Goal: Check status: Check status

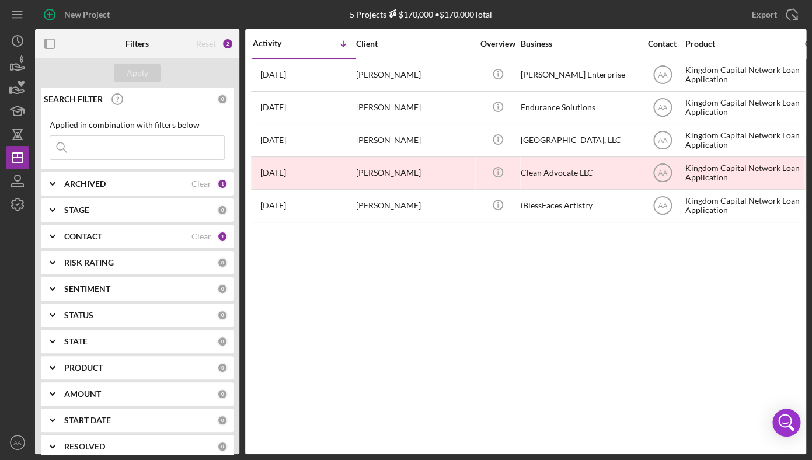
click at [539, 334] on div "Activity Icon/Table Sort Arrow Client Overview Business Contact Product Categor…" at bounding box center [525, 241] width 561 height 425
click at [429, 287] on div "Activity Icon/Table Sort Arrow Client Overview Business Contact Product Categor…" at bounding box center [525, 241] width 561 height 425
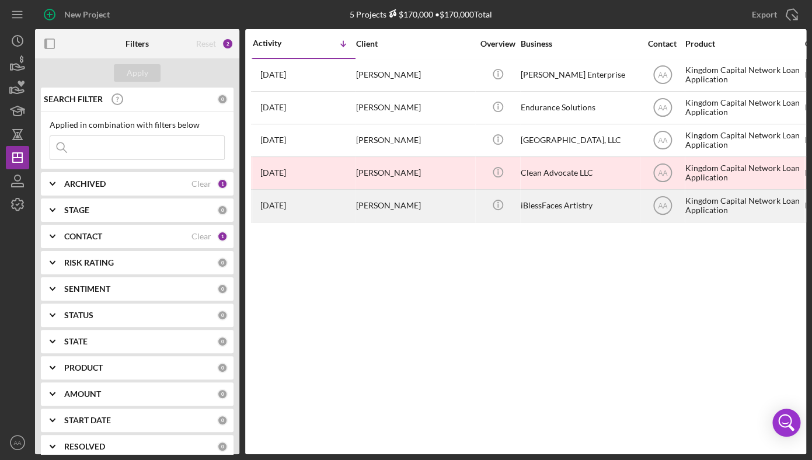
click at [413, 196] on div "[PERSON_NAME]" at bounding box center [414, 205] width 117 height 31
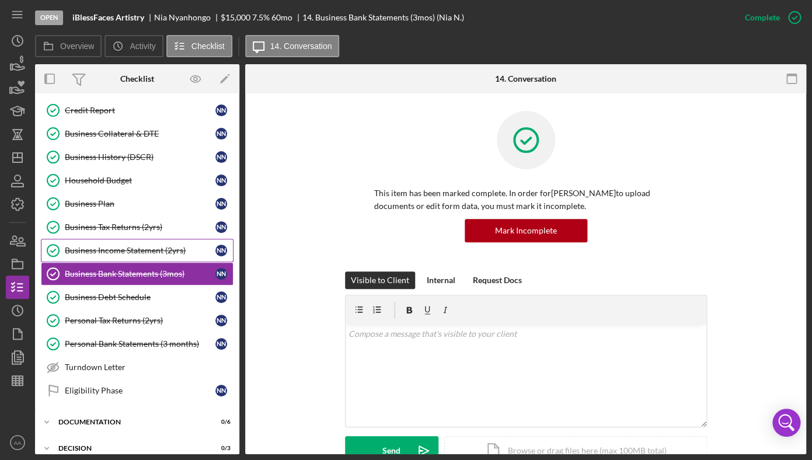
scroll to position [188, 0]
click at [128, 204] on div "Business Plan" at bounding box center [140, 203] width 151 height 9
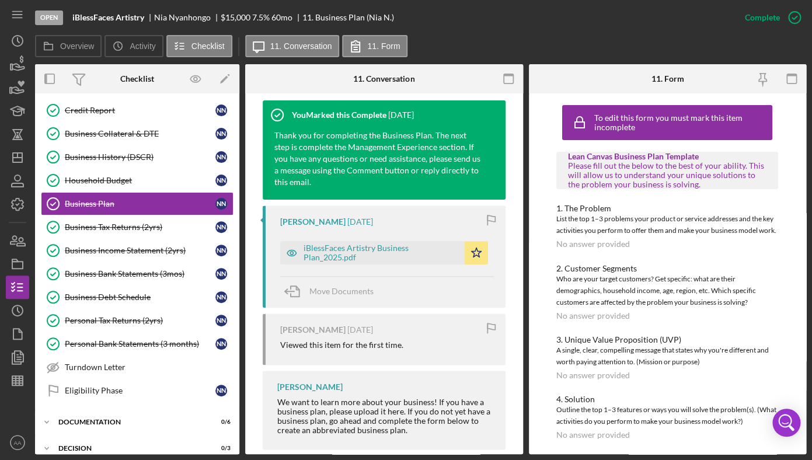
scroll to position [414, 0]
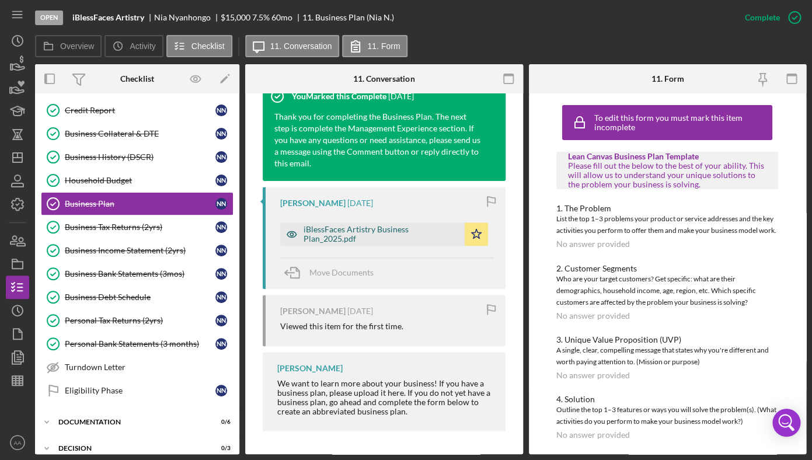
click at [339, 235] on div "iBlessFaces Artistry Business Plan_2025.pdf" at bounding box center [381, 234] width 155 height 19
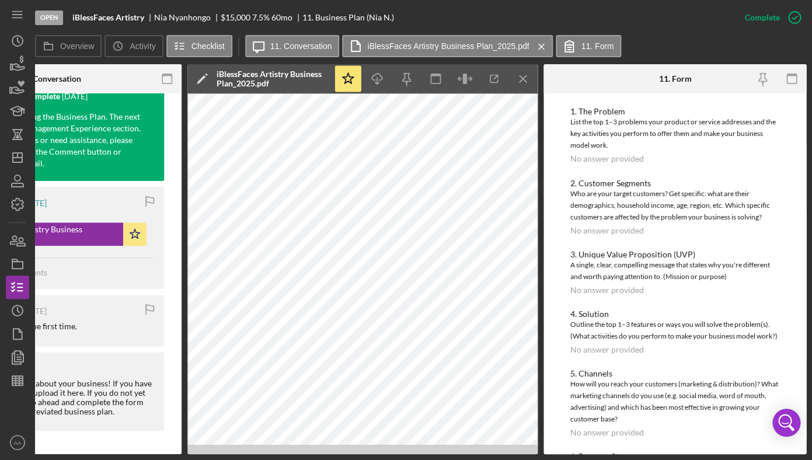
scroll to position [0, 0]
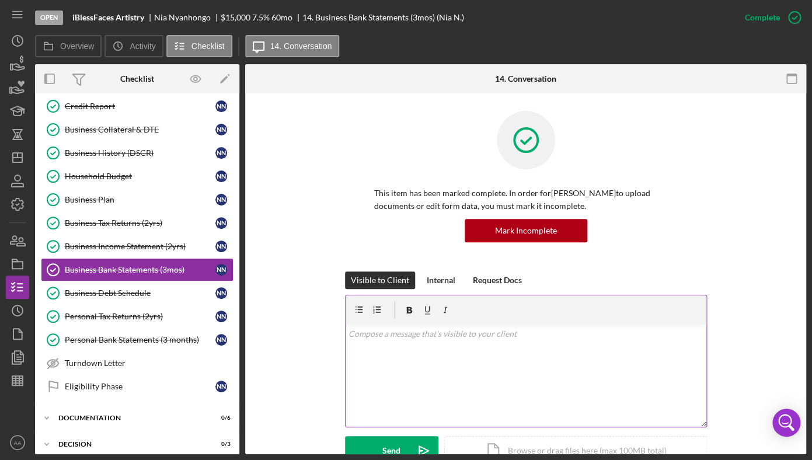
scroll to position [193, 0]
click at [121, 246] on div "Business Income Statement (2yrs)" at bounding box center [140, 245] width 151 height 9
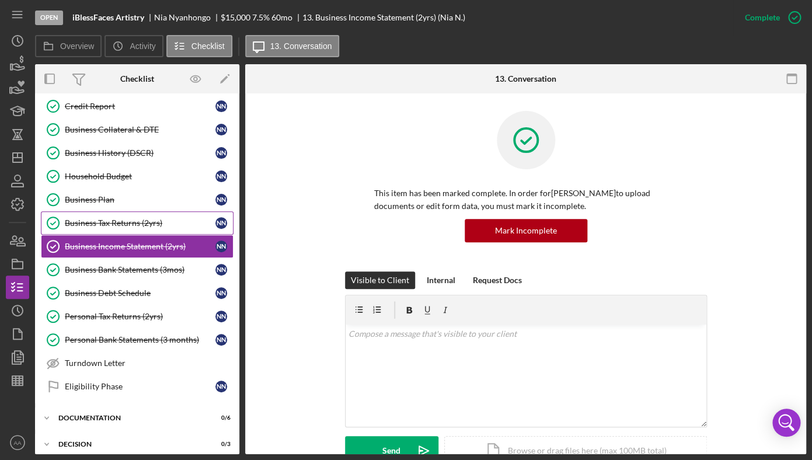
click at [126, 223] on div "Business Tax Returns (2yrs)" at bounding box center [140, 222] width 151 height 9
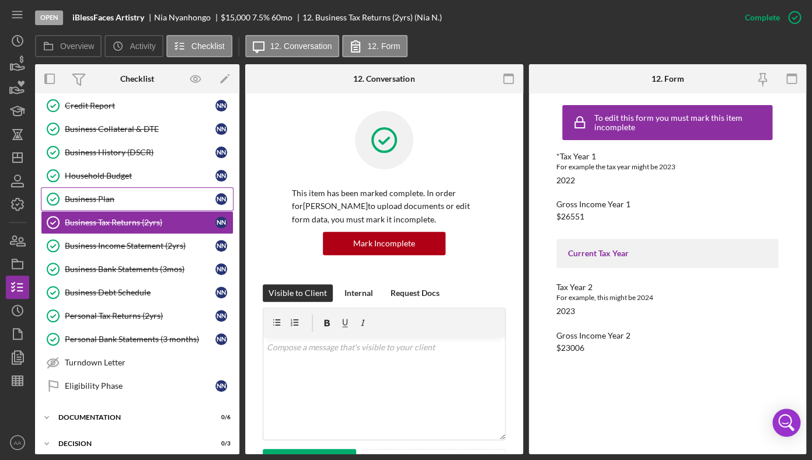
click at [110, 204] on link "Business Plan Business Plan N N" at bounding box center [137, 198] width 193 height 23
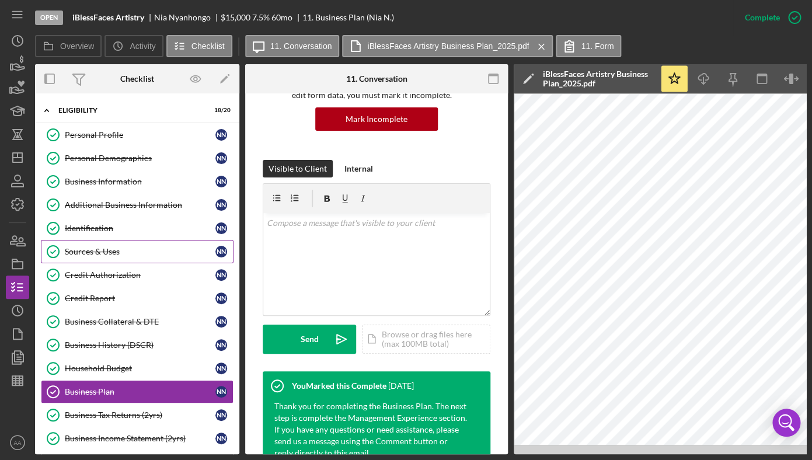
click at [119, 248] on div "Sources & Uses" at bounding box center [140, 251] width 151 height 9
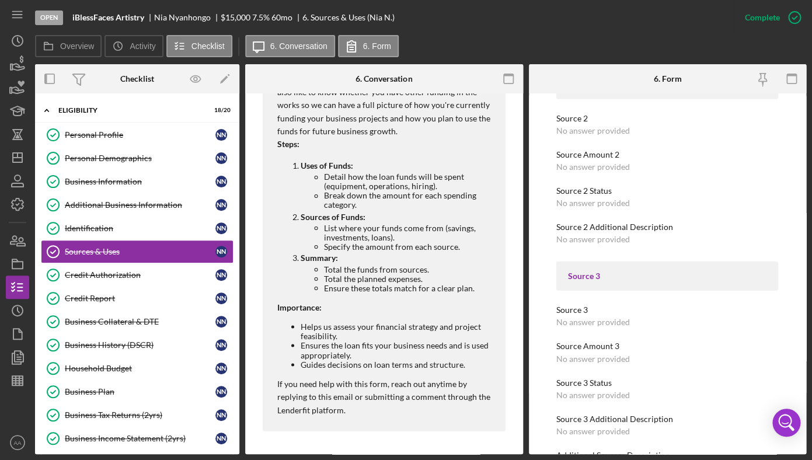
scroll to position [1108, 0]
